Goal: Transaction & Acquisition: Subscribe to service/newsletter

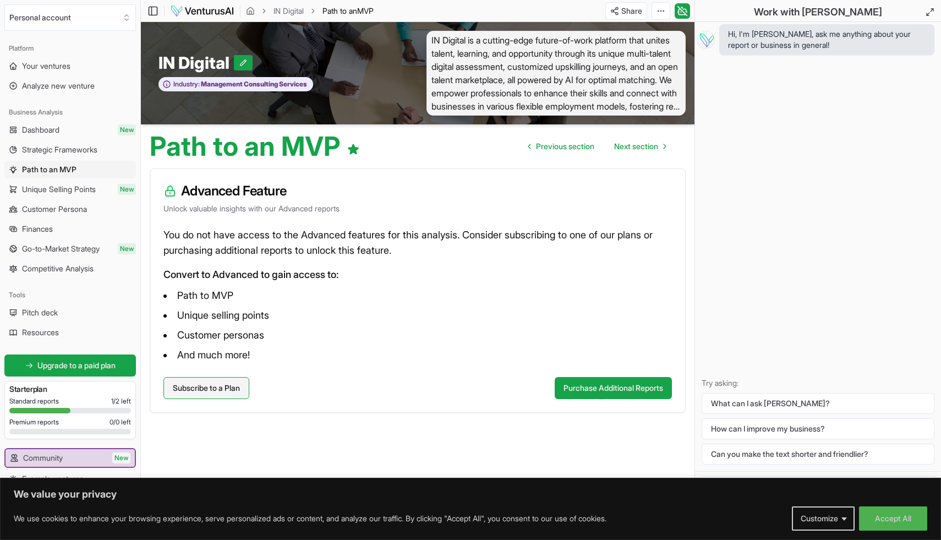
click at [233, 390] on link "Subscribe to a Plan" at bounding box center [206, 388] width 86 height 22
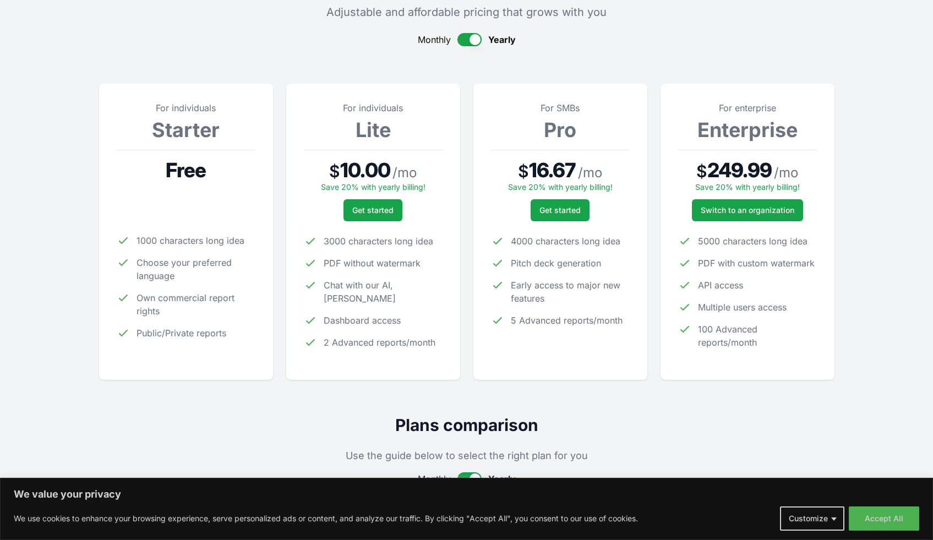
scroll to position [214, 0]
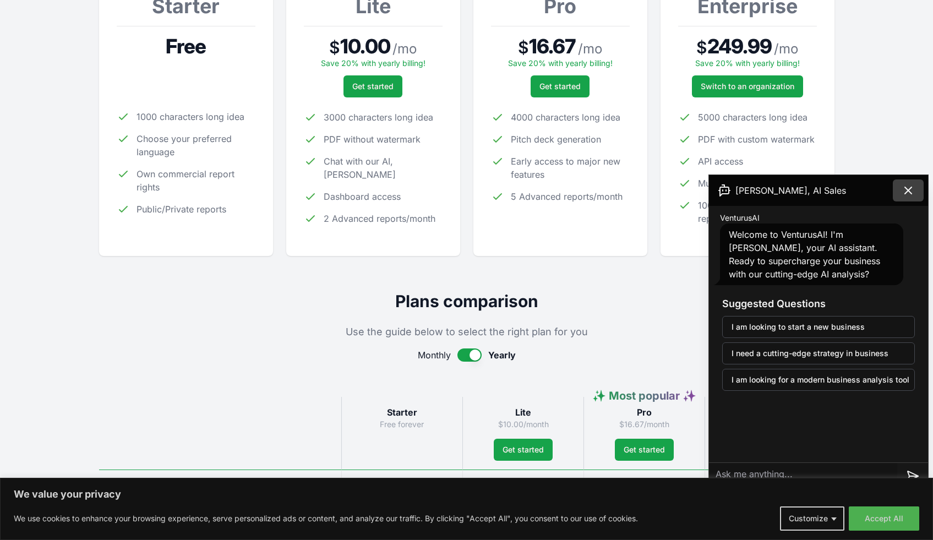
click at [915, 187] on button at bounding box center [908, 190] width 31 height 22
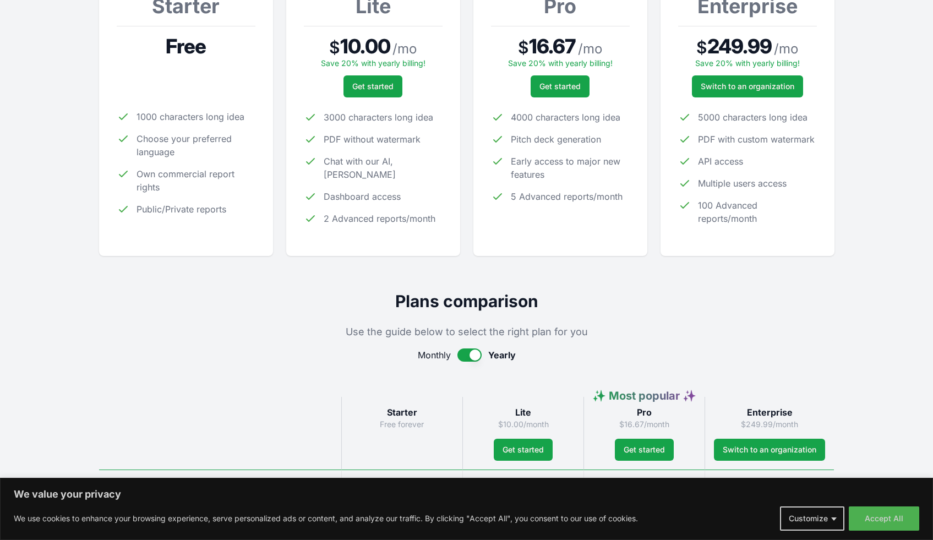
click at [466, 353] on button "button" at bounding box center [469, 354] width 24 height 13
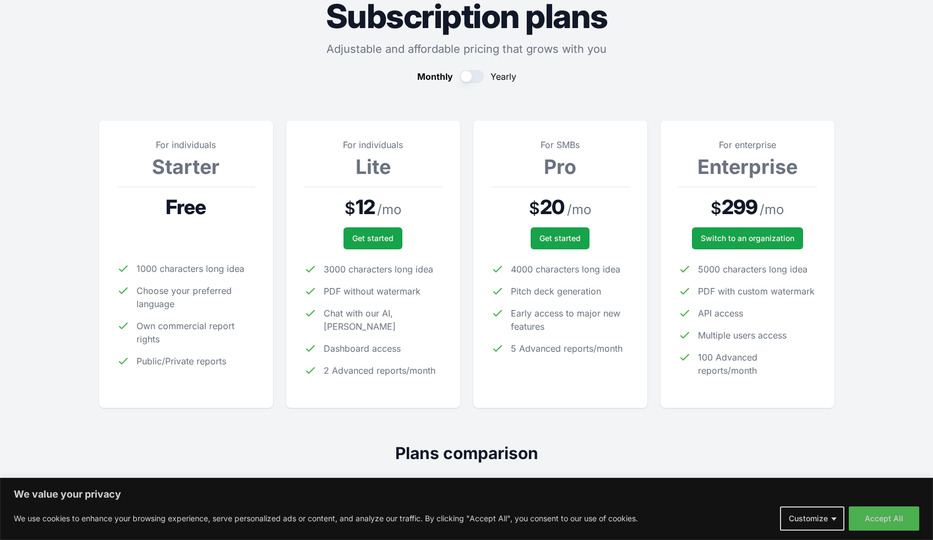
scroll to position [0, 0]
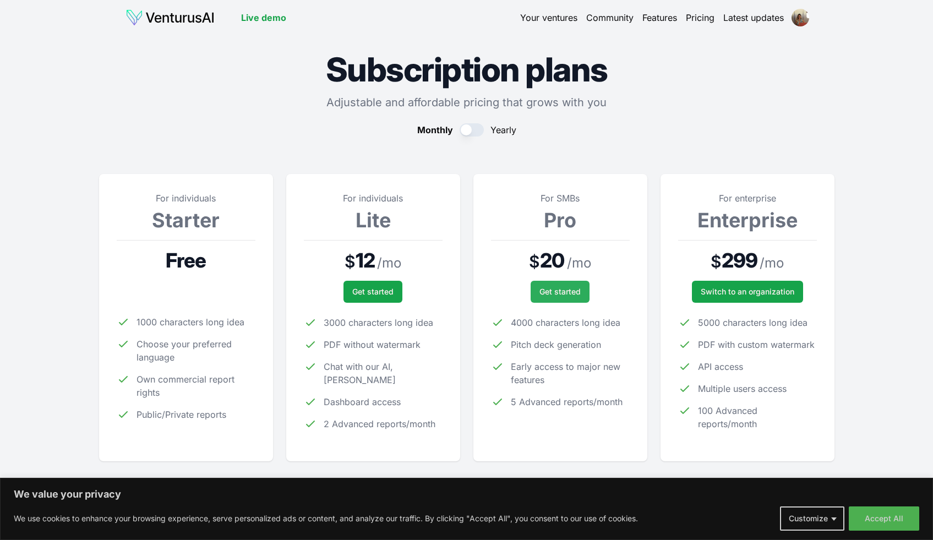
click at [551, 293] on span "Get started" at bounding box center [559, 291] width 41 height 11
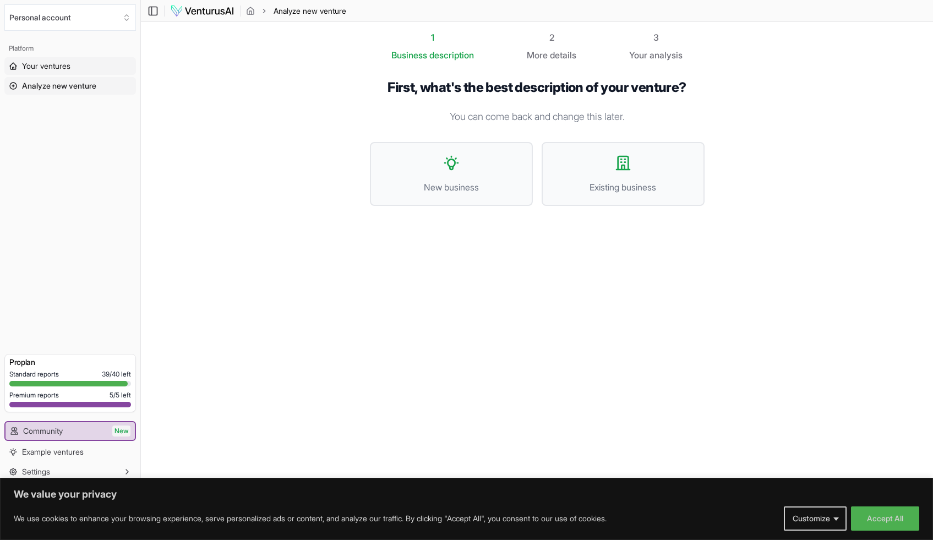
click at [52, 65] on span "Your ventures" at bounding box center [46, 66] width 48 height 11
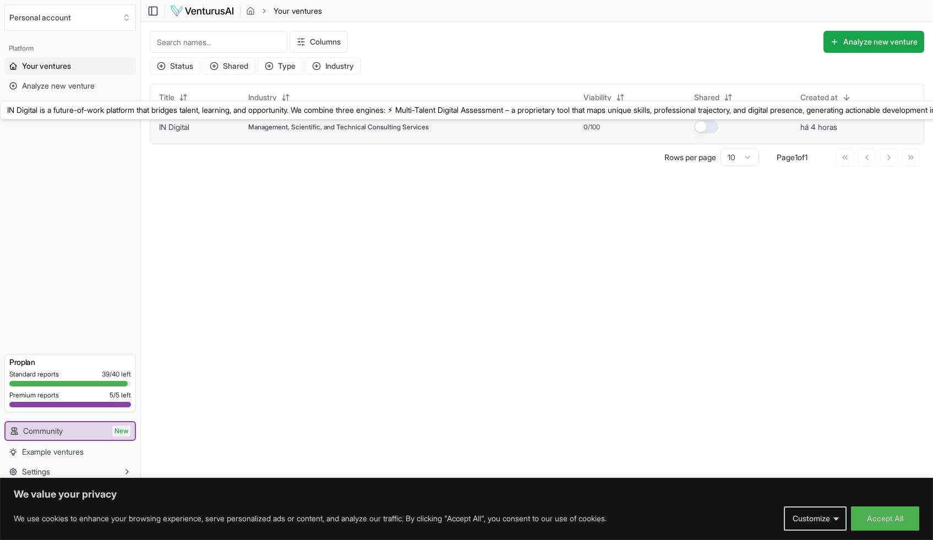
click at [179, 128] on link "IN Digital" at bounding box center [174, 126] width 30 height 9
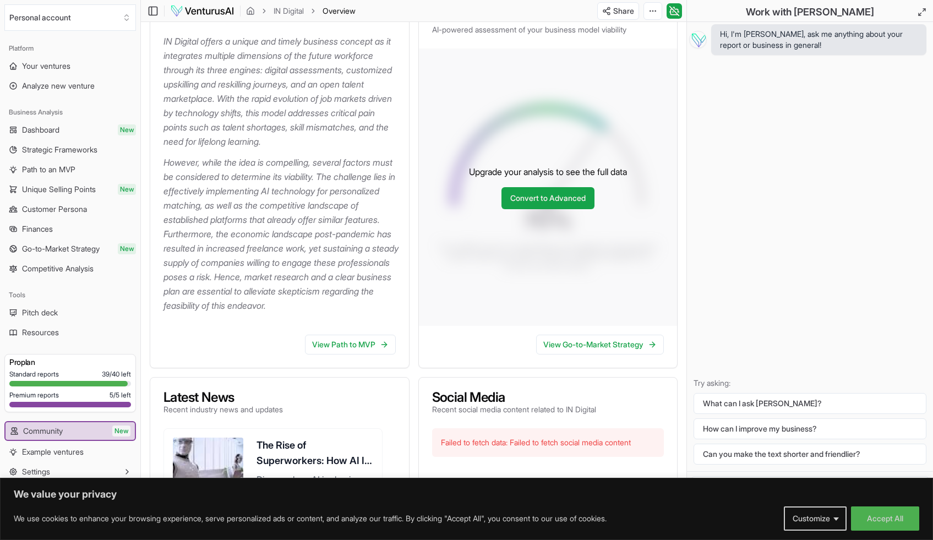
scroll to position [292, 0]
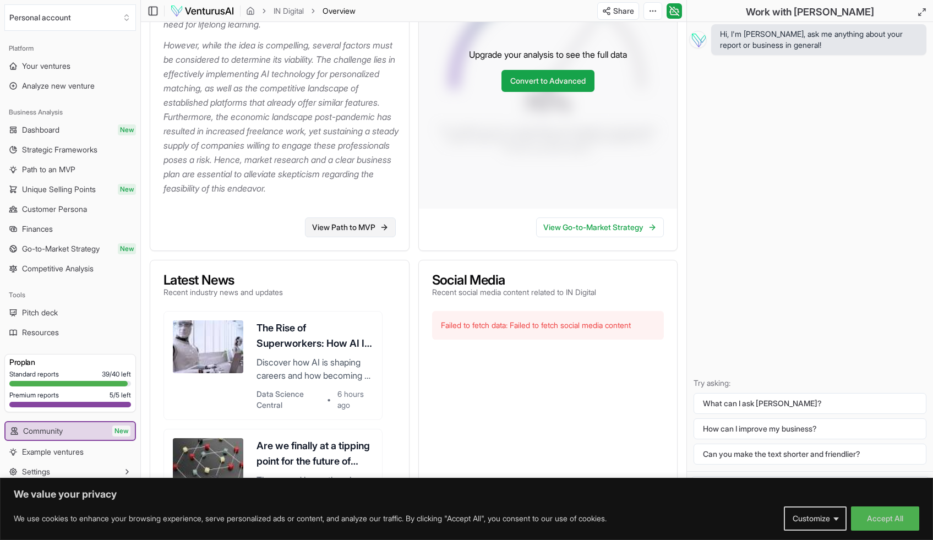
click at [341, 237] on link "View Path to MVP" at bounding box center [350, 227] width 91 height 20
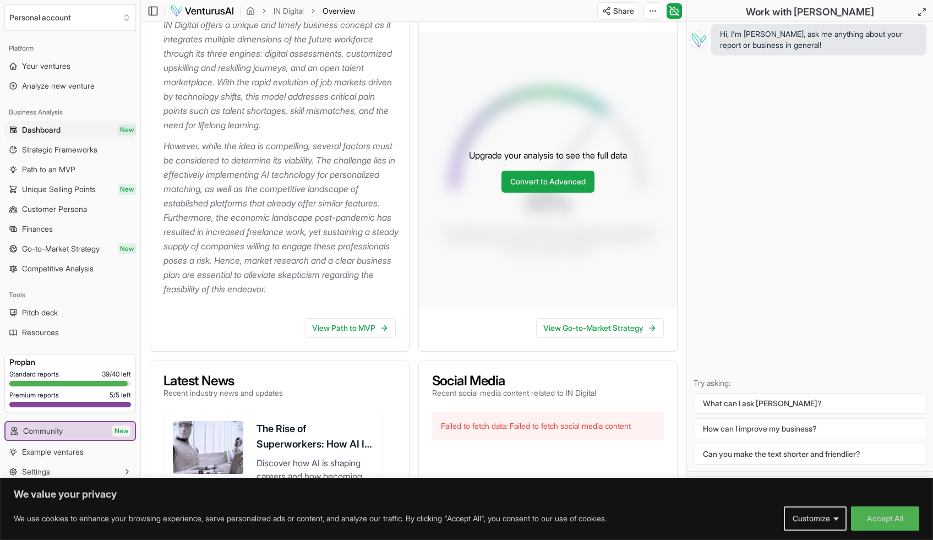
scroll to position [200, 0]
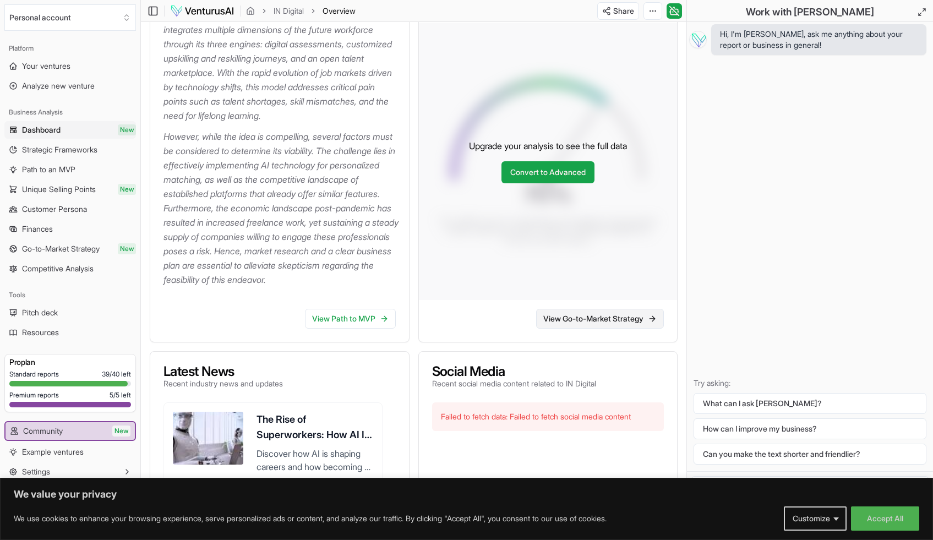
click at [575, 329] on link "View Go-to-Market Strategy" at bounding box center [600, 319] width 128 height 20
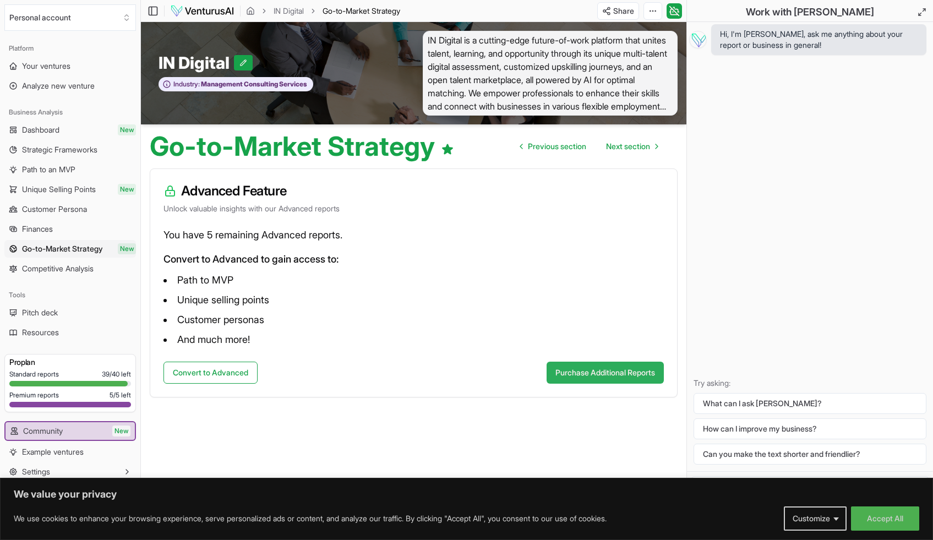
click at [578, 370] on button "Purchase Additional Reports" at bounding box center [605, 373] width 117 height 22
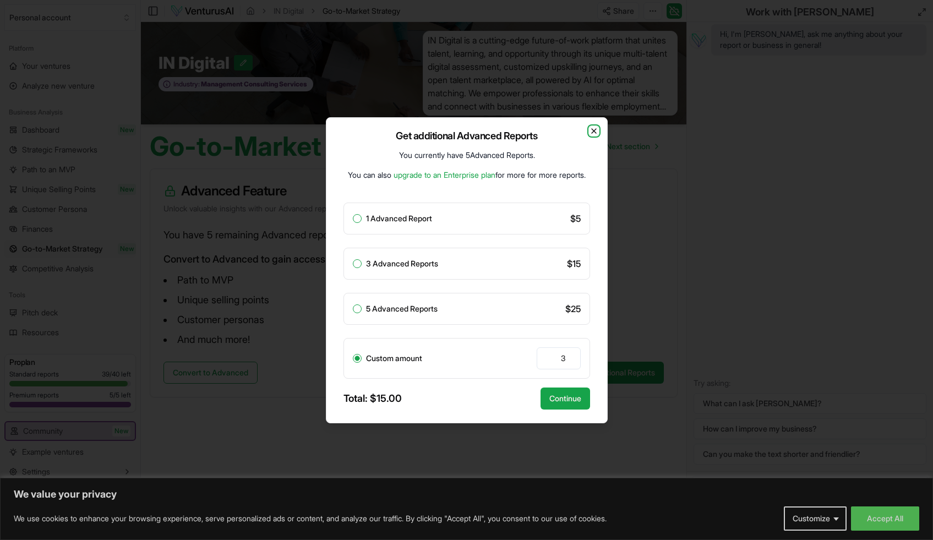
click at [592, 133] on icon "button" at bounding box center [594, 131] width 4 height 4
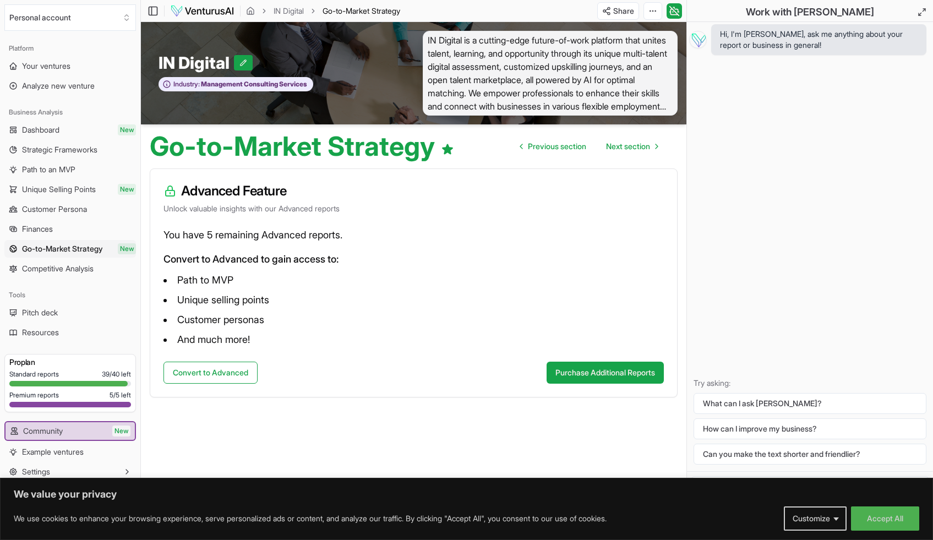
click at [647, 102] on span "IN Digital is a cutting-edge future-of-work platform that unites talent, learni…" at bounding box center [550, 73] width 255 height 85
click at [61, 211] on span "Customer Persona" at bounding box center [54, 209] width 65 height 11
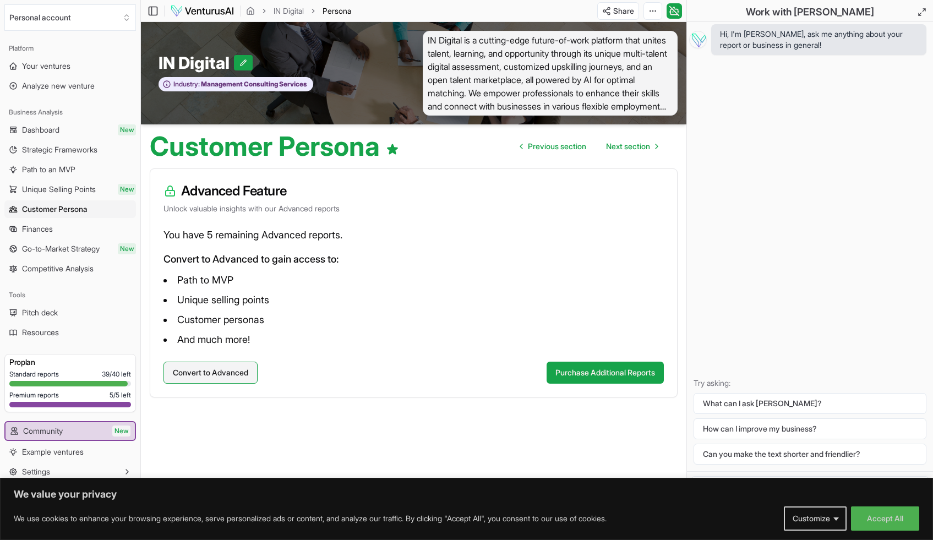
click at [217, 372] on button "Convert to Advanced" at bounding box center [210, 373] width 94 height 22
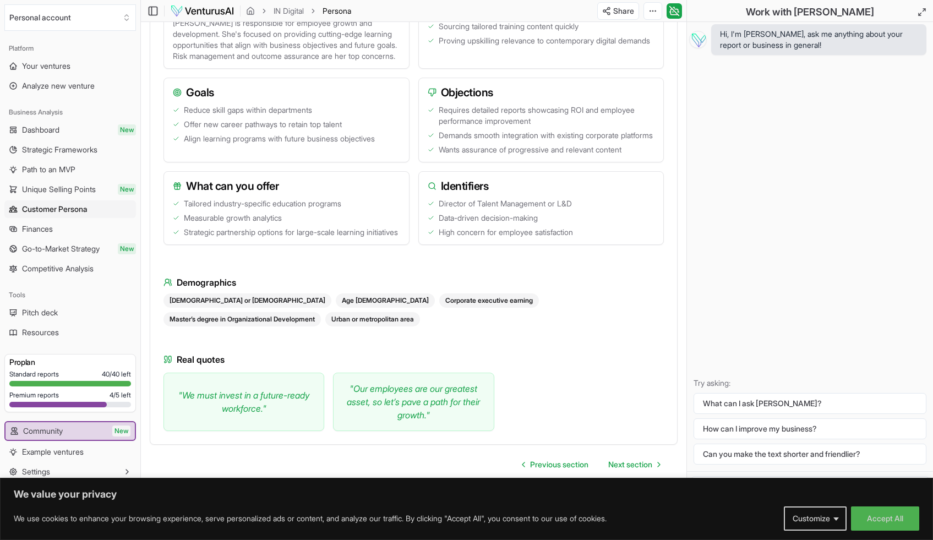
scroll to position [1533, 0]
click at [43, 227] on span "Finances" at bounding box center [37, 228] width 31 height 11
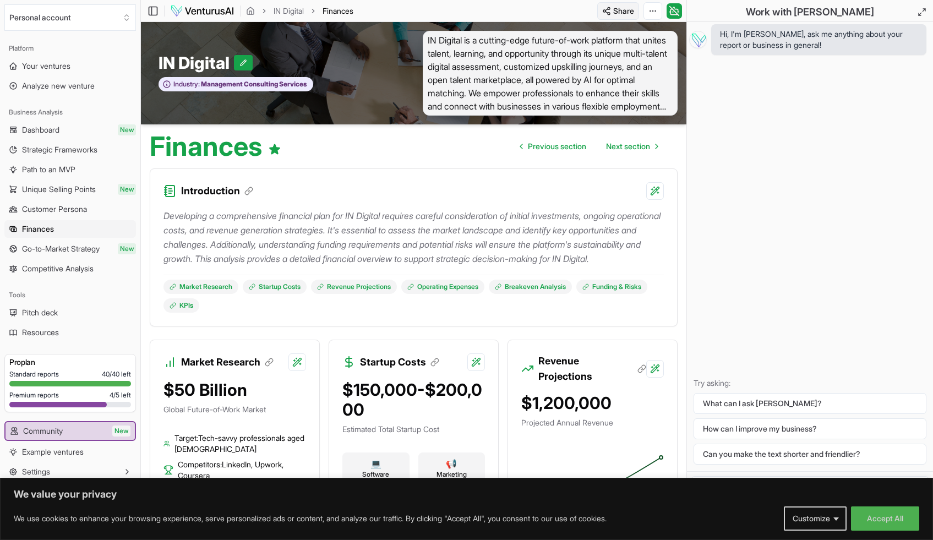
click at [621, 8] on html "We value your privacy We use cookies to enhance your browsing experience, serve…" at bounding box center [466, 270] width 933 height 540
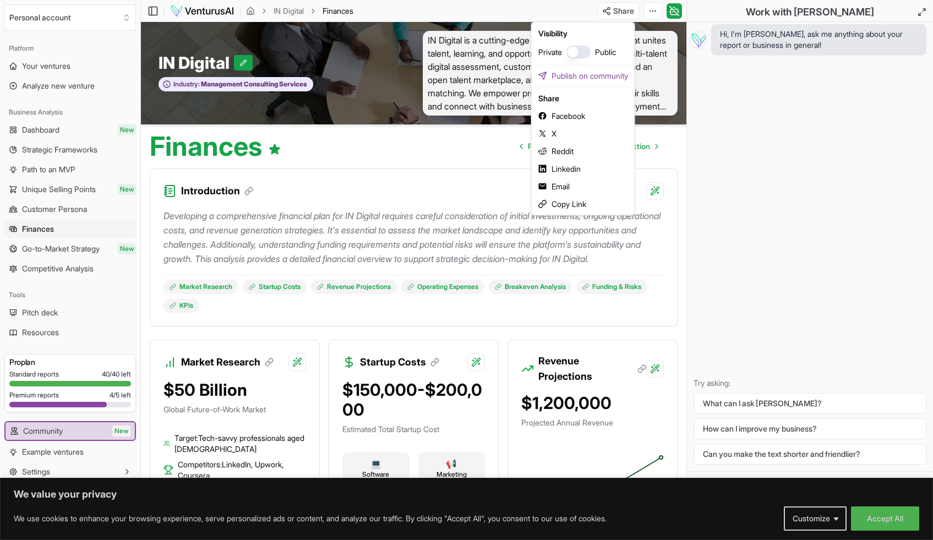
click at [586, 51] on button "button" at bounding box center [578, 52] width 24 height 13
click at [575, 50] on button "button" at bounding box center [578, 52] width 24 height 13
click at [565, 200] on div "Copy Link" at bounding box center [583, 204] width 99 height 18
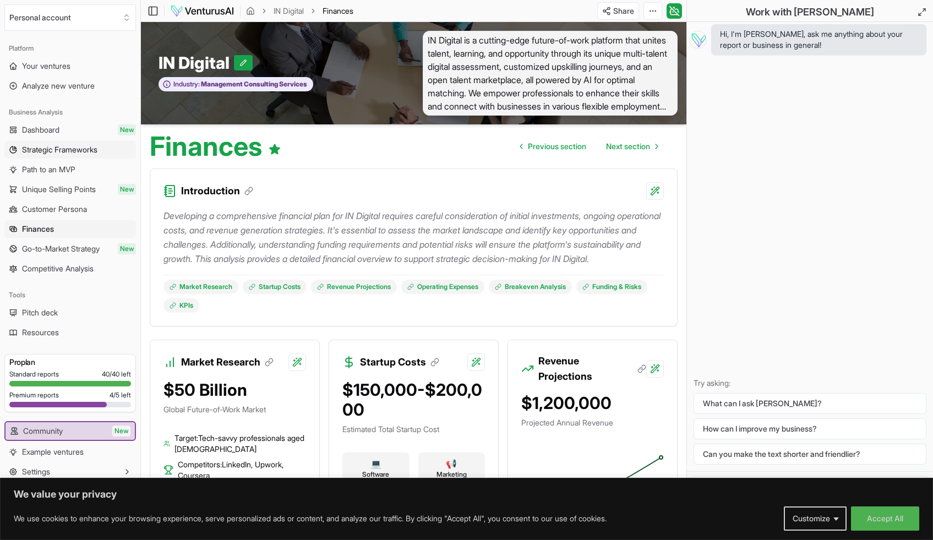
click at [69, 149] on span "Strategic Frameworks" at bounding box center [59, 149] width 75 height 11
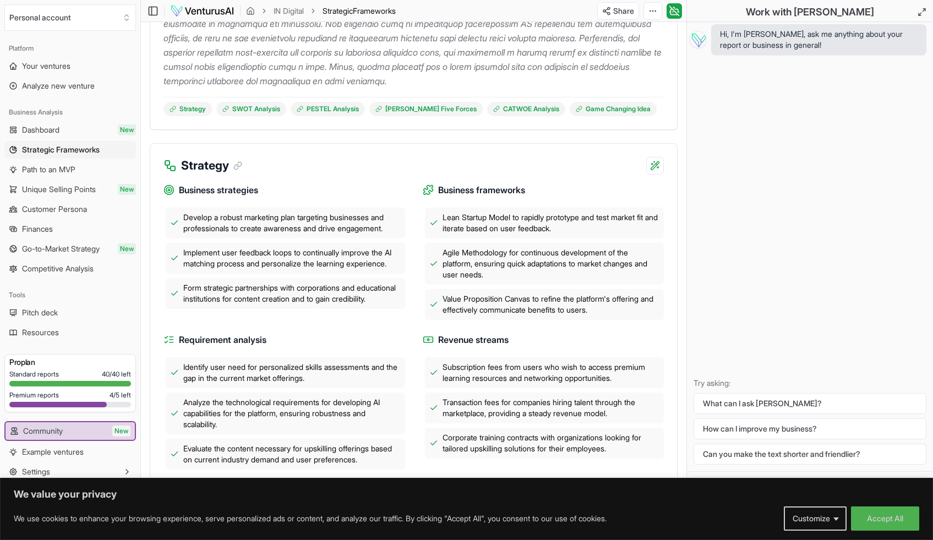
scroll to position [271, 0]
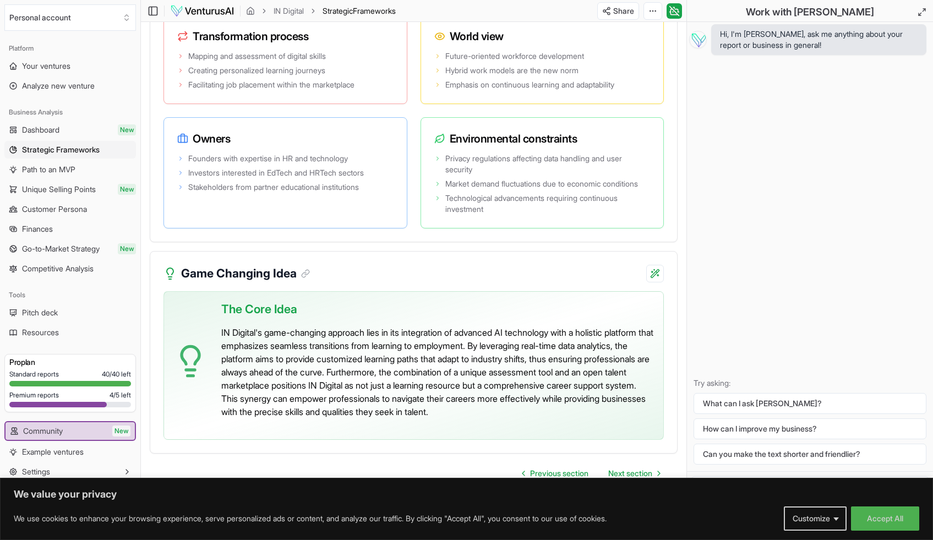
scroll to position [2469, 0]
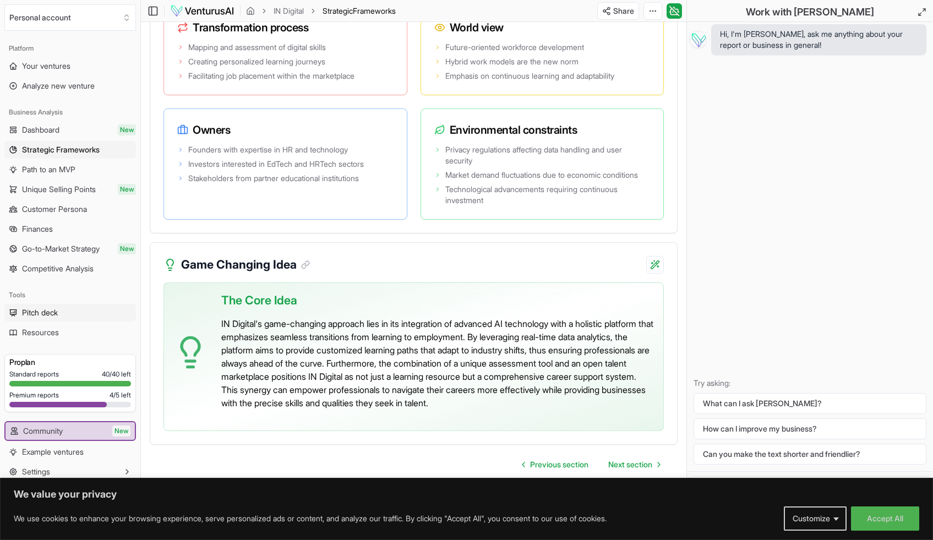
click at [50, 312] on span "Pitch deck" at bounding box center [40, 312] width 36 height 11
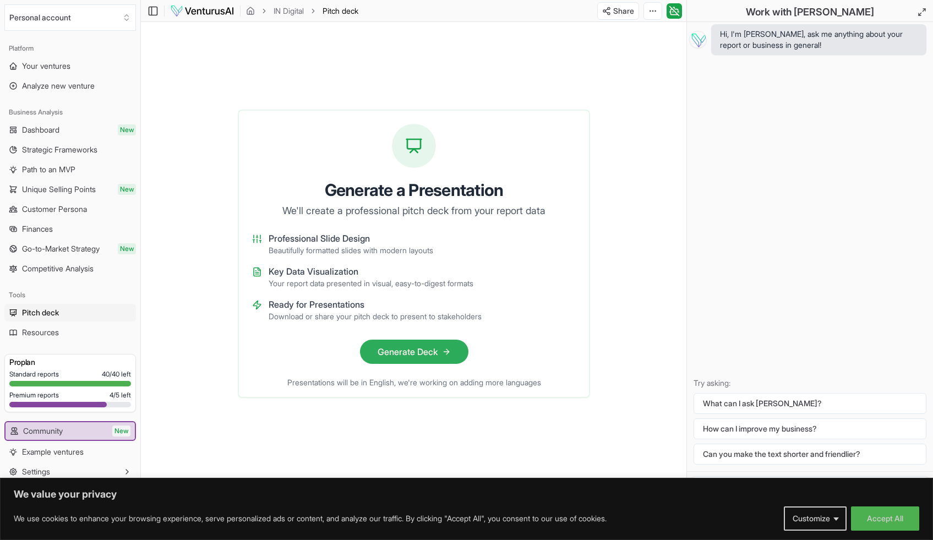
click at [434, 346] on button "Generate Deck" at bounding box center [413, 352] width 108 height 24
